Goal: Task Accomplishment & Management: Check status

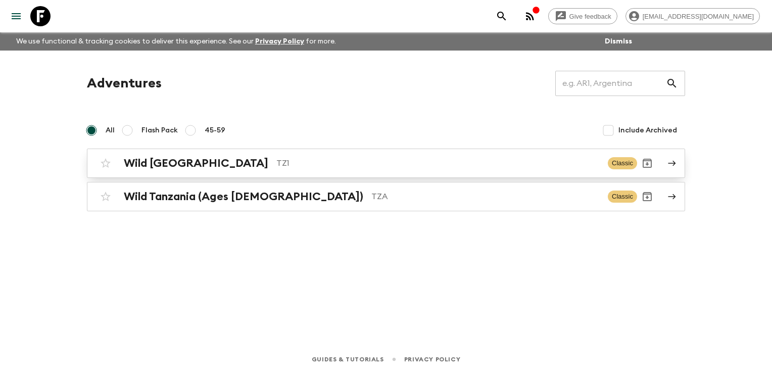
click at [167, 162] on h2 "Wild [GEOGRAPHIC_DATA]" at bounding box center [196, 163] width 145 height 13
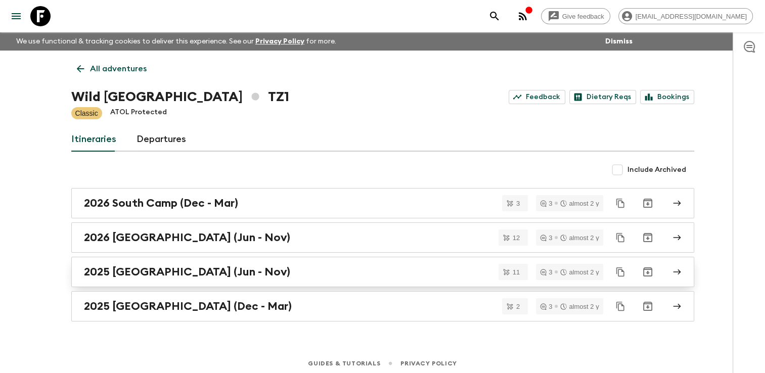
click at [153, 268] on h2 "2025 [GEOGRAPHIC_DATA] (Jun - Nov)" at bounding box center [187, 271] width 206 height 13
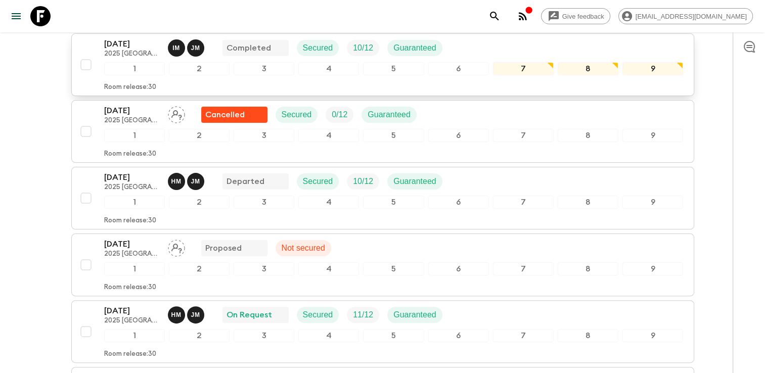
scroll to position [253, 0]
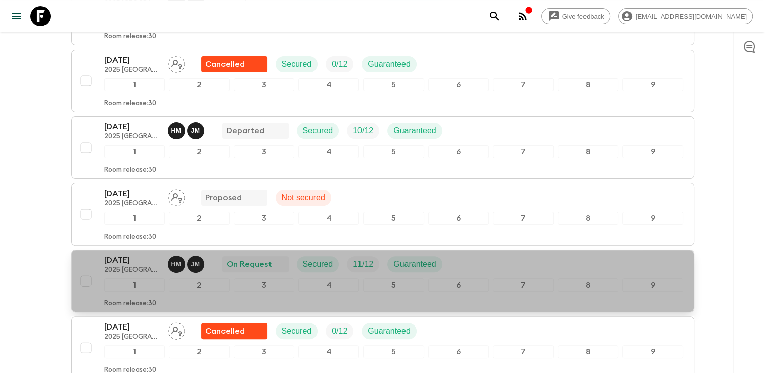
click at [135, 254] on p "[DATE]" at bounding box center [132, 260] width 56 height 12
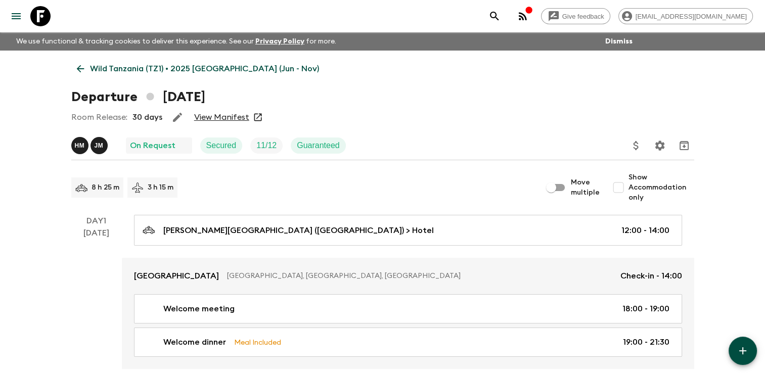
click at [219, 116] on link "View Manifest" at bounding box center [221, 117] width 55 height 10
